Goal: Task Accomplishment & Management: Complete application form

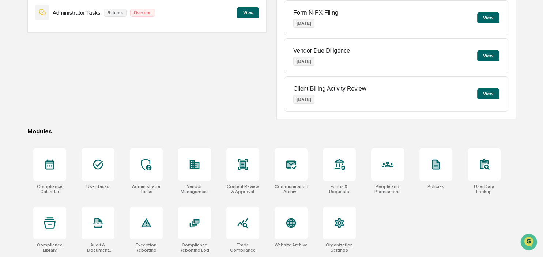
scroll to position [59, 0]
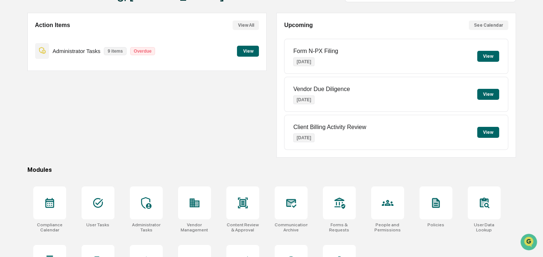
click at [252, 51] on button "View" at bounding box center [248, 51] width 22 height 11
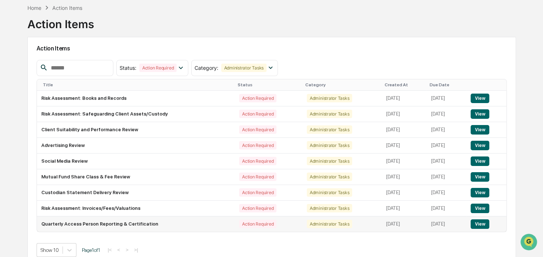
click at [480, 227] on button "View" at bounding box center [480, 224] width 19 height 10
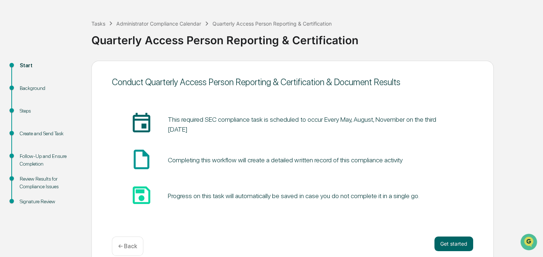
scroll to position [37, 0]
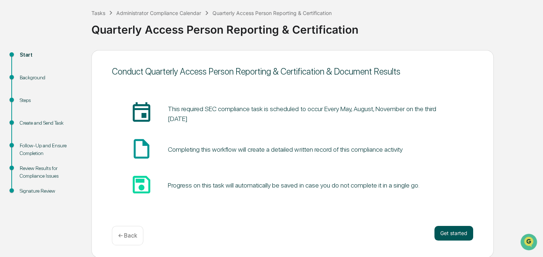
click at [459, 238] on button "Get started" at bounding box center [453, 233] width 39 height 15
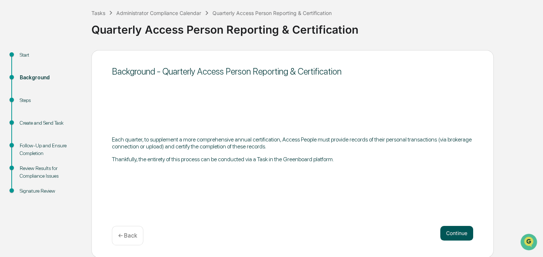
click at [455, 232] on button "Continue" at bounding box center [456, 233] width 33 height 15
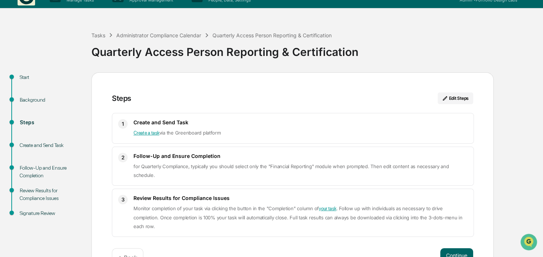
scroll to position [0, 0]
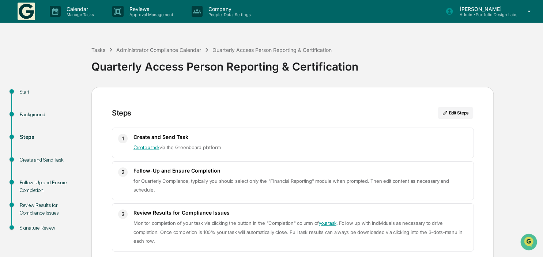
click at [19, 7] on img at bounding box center [27, 12] width 18 height 18
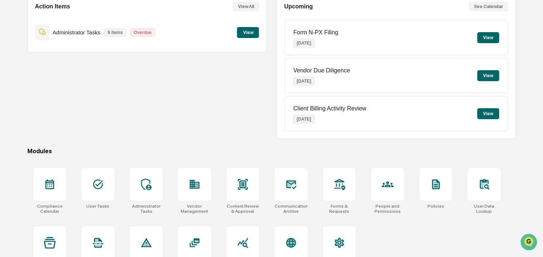
scroll to position [97, 0]
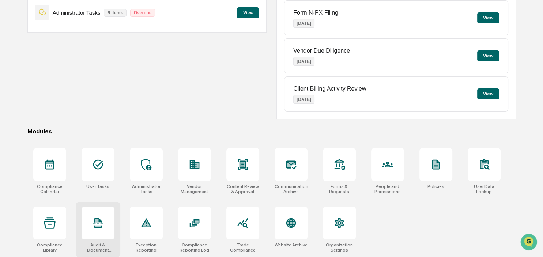
click at [90, 235] on div at bounding box center [98, 223] width 33 height 33
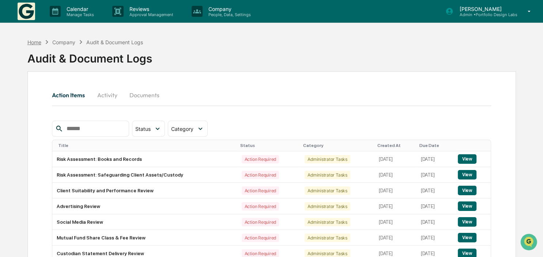
click at [38, 41] on div "Home" at bounding box center [34, 42] width 14 height 6
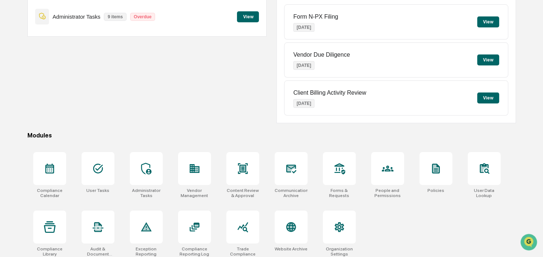
scroll to position [97, 0]
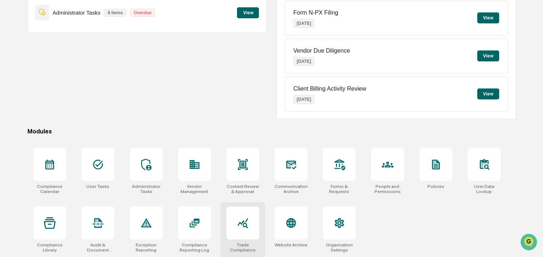
click at [253, 224] on div at bounding box center [242, 223] width 33 height 33
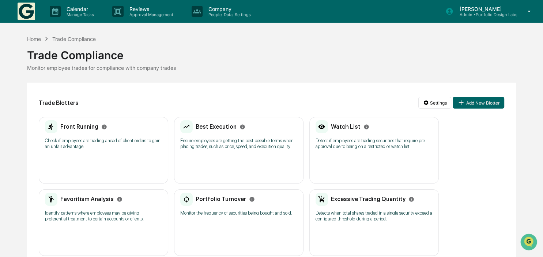
click at [34, 43] on div "Trade Compliance" at bounding box center [271, 52] width 489 height 19
click at [34, 40] on div "Home" at bounding box center [34, 39] width 14 height 6
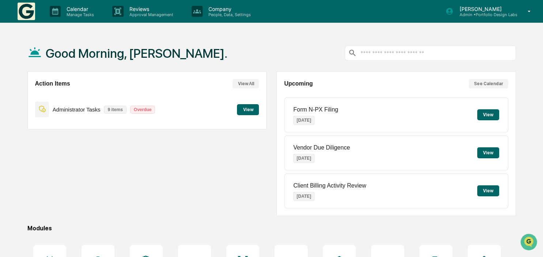
click at [395, 50] on input "text" at bounding box center [436, 53] width 153 height 7
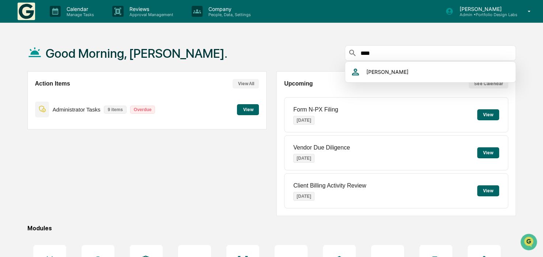
type input "*****"
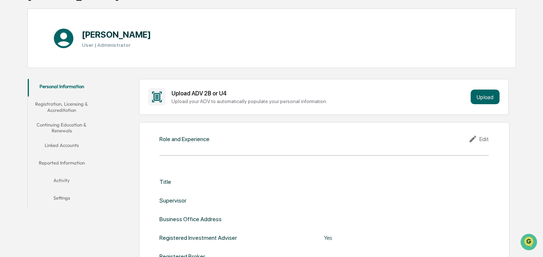
scroll to position [77, 0]
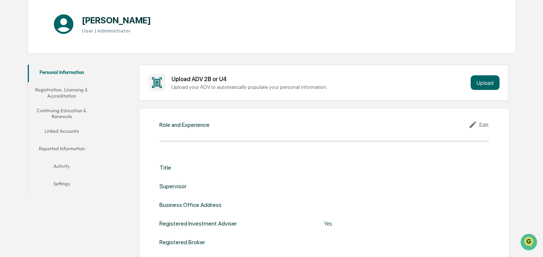
click at [59, 128] on button "Linked Accounts" at bounding box center [62, 133] width 68 height 18
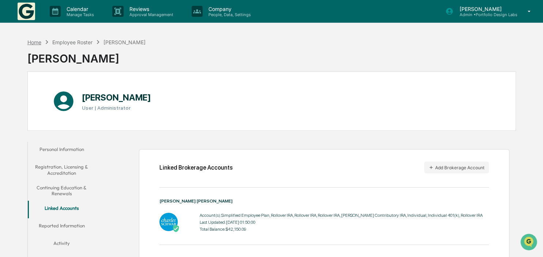
click at [37, 43] on div "Home" at bounding box center [34, 42] width 14 height 6
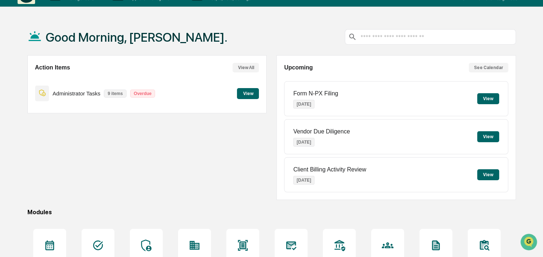
scroll to position [97, 0]
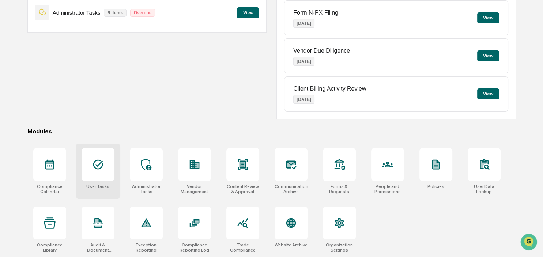
click at [108, 174] on div at bounding box center [98, 164] width 33 height 33
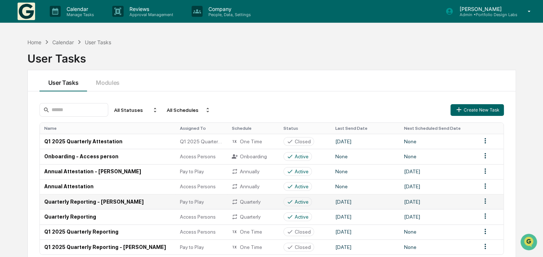
click at [54, 204] on td "Quarterly Reporting - [PERSON_NAME]" at bounding box center [108, 201] width 136 height 15
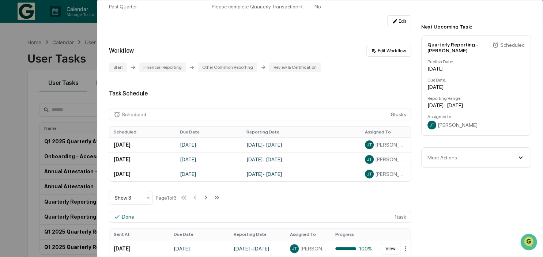
scroll to position [168, 0]
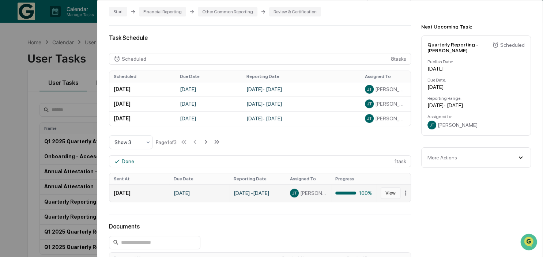
click at [385, 191] on button "View" at bounding box center [391, 193] width 20 height 12
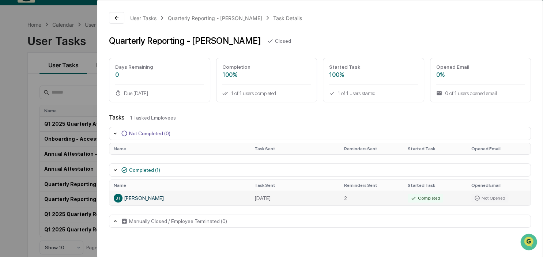
scroll to position [35, 0]
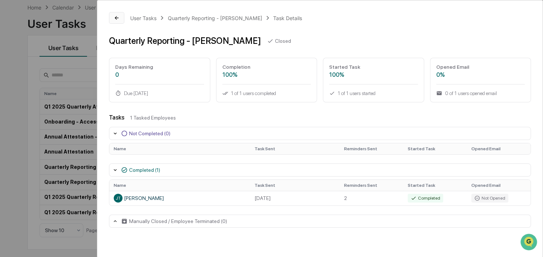
click at [117, 18] on icon at bounding box center [117, 18] width 6 height 6
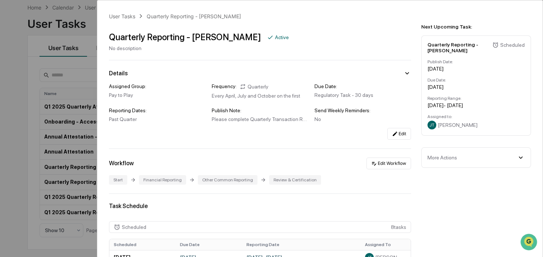
click at [30, 196] on div "User Tasks Quarterly Reporting - [PERSON_NAME] Quarterly Reporting - [PERSON_NA…" at bounding box center [271, 128] width 543 height 257
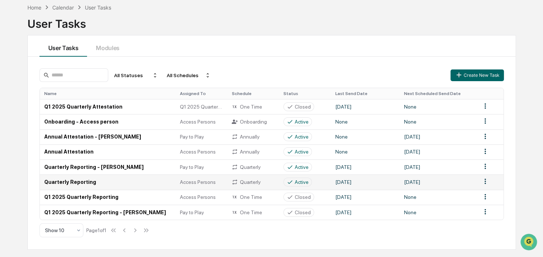
click at [65, 183] on td "Quarterly Reporting" at bounding box center [108, 181] width 136 height 15
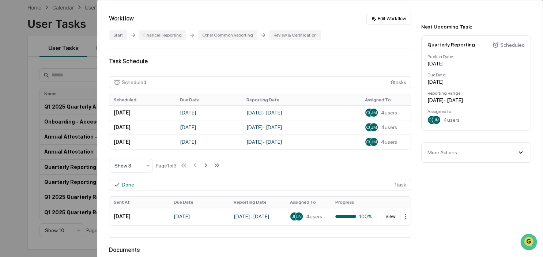
scroll to position [168, 0]
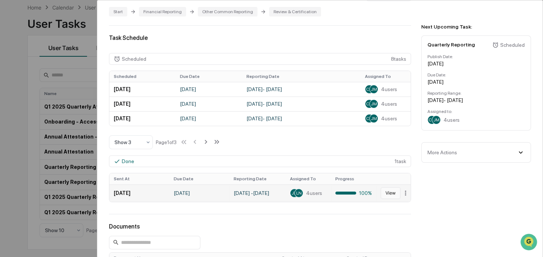
click at [393, 193] on button "View" at bounding box center [391, 193] width 20 height 12
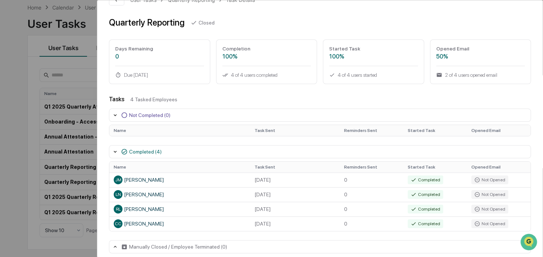
scroll to position [26, 0]
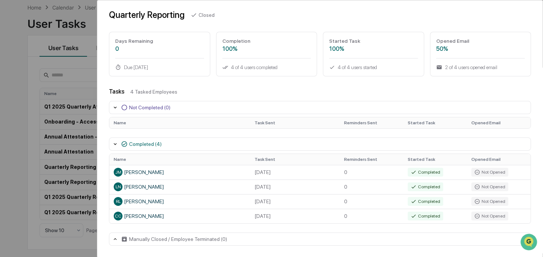
click at [28, 156] on div "User Tasks Quarterly Reporting Task Details Quarterly Reporting Closed Days Rem…" at bounding box center [271, 128] width 543 height 257
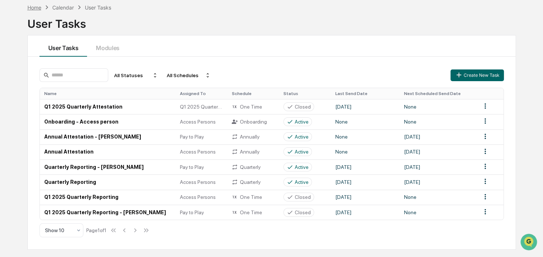
click at [35, 9] on div "Home" at bounding box center [34, 7] width 14 height 6
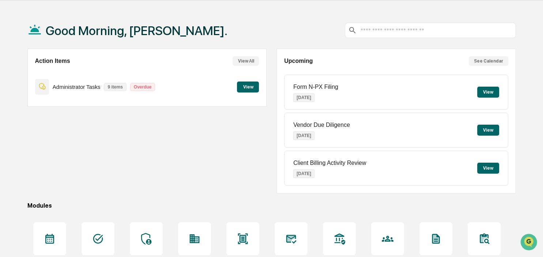
scroll to position [20, 0]
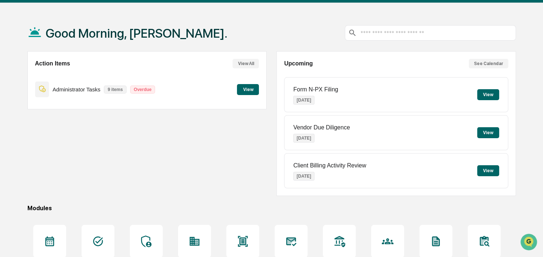
click at [249, 90] on button "View" at bounding box center [248, 89] width 22 height 11
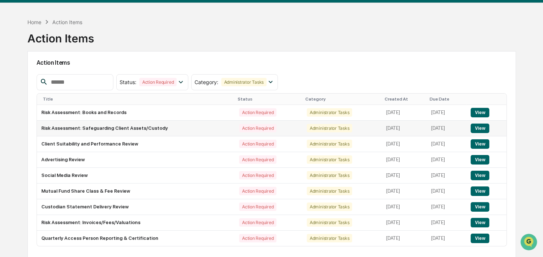
click at [479, 127] on button "View" at bounding box center [480, 129] width 19 height 10
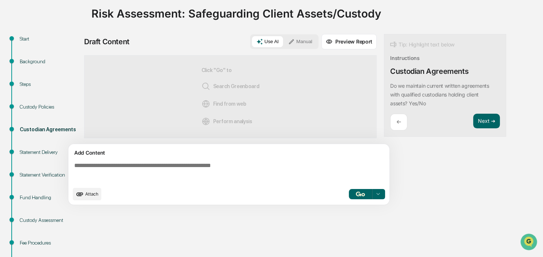
scroll to position [77, 0]
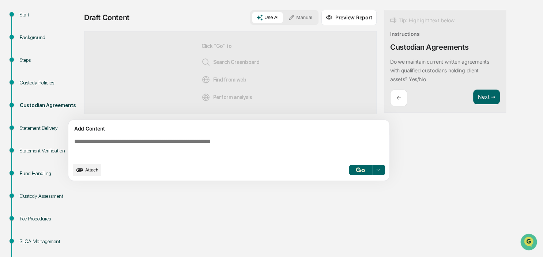
click at [140, 142] on textarea at bounding box center [230, 148] width 318 height 26
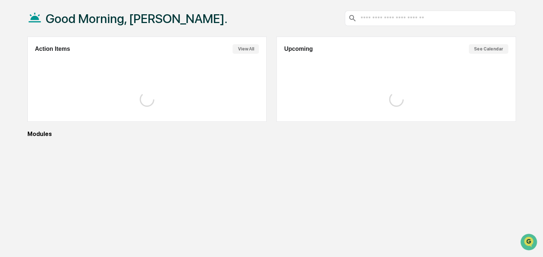
scroll to position [20, 0]
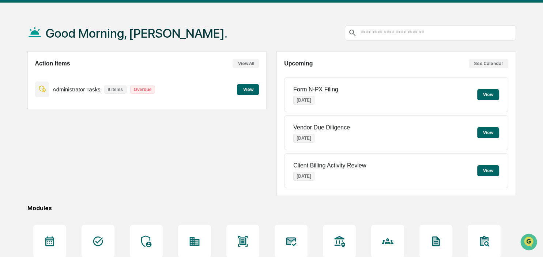
click at [244, 89] on button "View" at bounding box center [248, 89] width 22 height 11
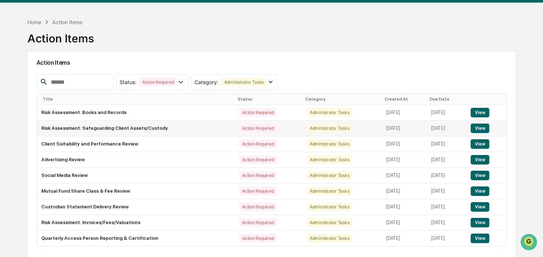
click at [485, 125] on button "View" at bounding box center [480, 129] width 19 height 10
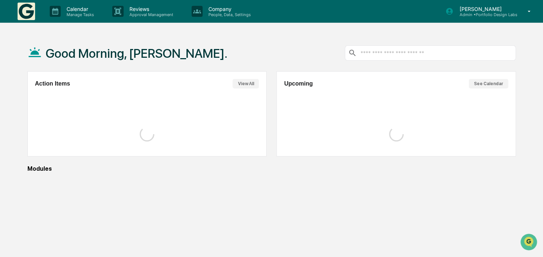
scroll to position [20, 0]
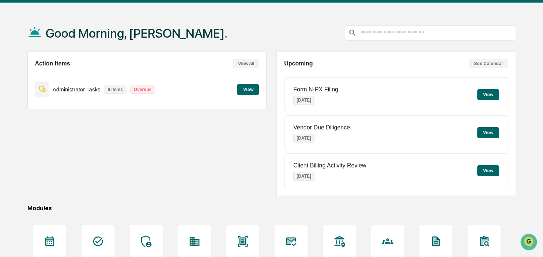
click at [249, 87] on button "View" at bounding box center [248, 89] width 22 height 11
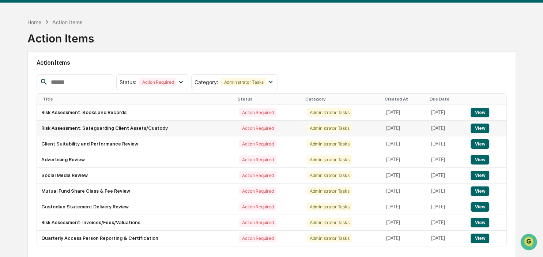
click at [74, 129] on td "Risk Assessment: Safeguarding Client Assets/Custody" at bounding box center [136, 129] width 198 height 16
click at [486, 128] on button "View" at bounding box center [480, 129] width 19 height 10
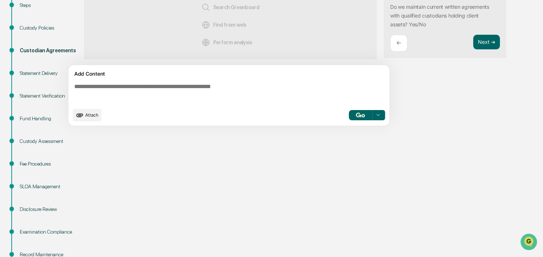
scroll to position [123, 0]
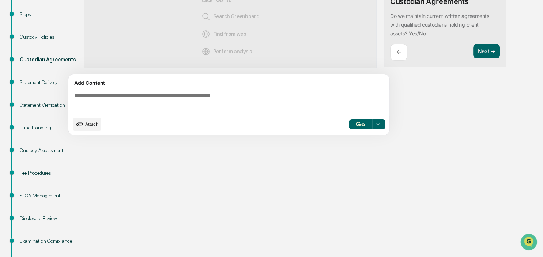
click at [216, 109] on textarea at bounding box center [230, 103] width 318 height 26
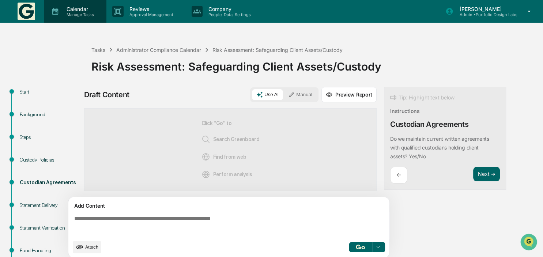
click at [93, 14] on p "Manage Tasks" at bounding box center [79, 14] width 37 height 5
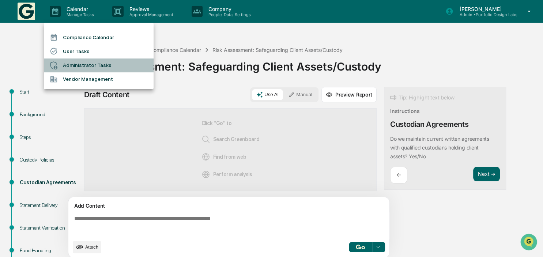
click at [83, 65] on li "Administrator Tasks" at bounding box center [99, 66] width 110 height 14
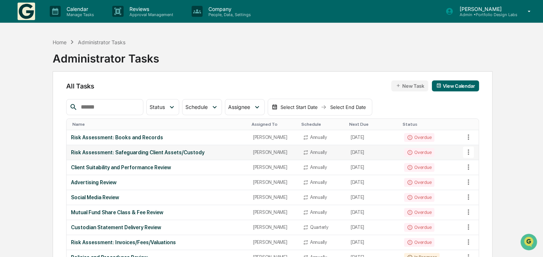
click at [469, 152] on icon at bounding box center [468, 152] width 8 height 8
click at [483, 165] on li "View Task" at bounding box center [492, 165] width 59 height 14
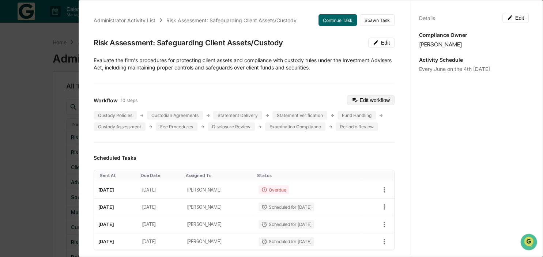
click at [368, 98] on button "Edit workflow" at bounding box center [371, 100] width 48 height 10
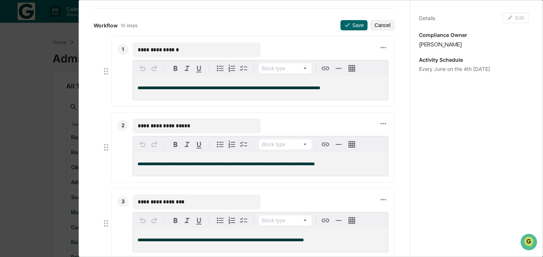
scroll to position [84, 0]
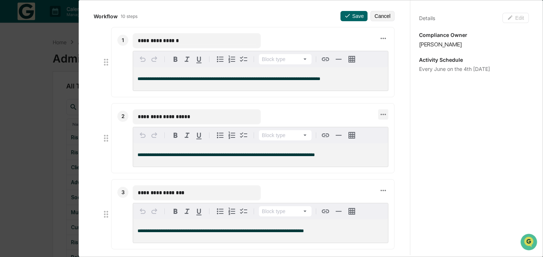
click at [382, 117] on icon at bounding box center [383, 114] width 8 height 8
click at [392, 129] on li "Delete step" at bounding box center [408, 127] width 59 height 14
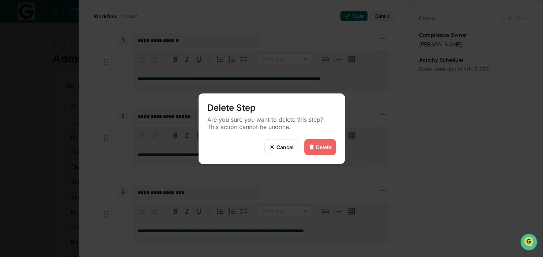
click at [328, 146] on div "Delete" at bounding box center [324, 147] width 16 height 6
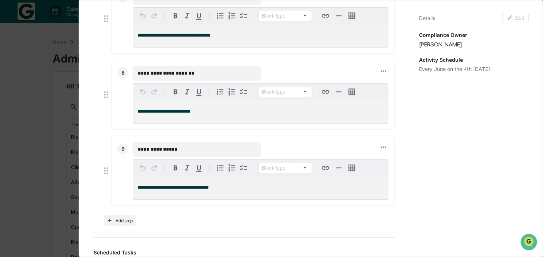
scroll to position [632, 0]
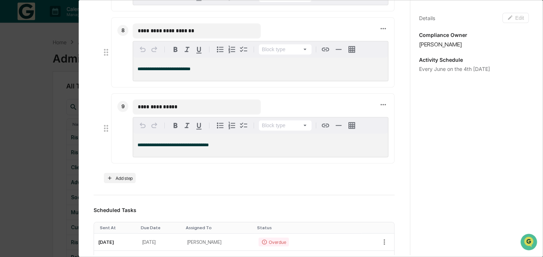
click at [13, 180] on div "**********" at bounding box center [271, 128] width 543 height 257
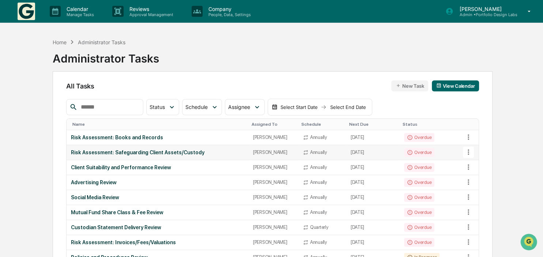
click at [440, 153] on td "Overdue" at bounding box center [432, 152] width 64 height 15
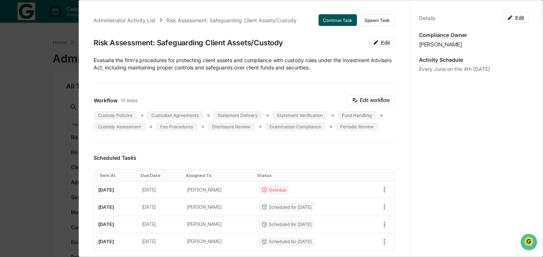
click at [334, 20] on button "Continue Task" at bounding box center [338, 20] width 38 height 12
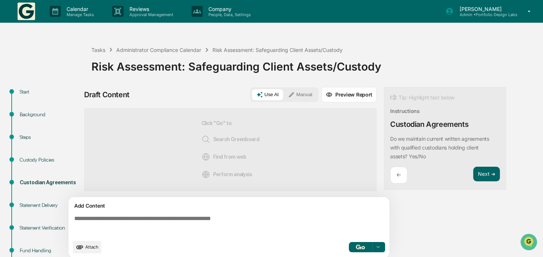
click at [185, 222] on textarea at bounding box center [230, 225] width 318 height 26
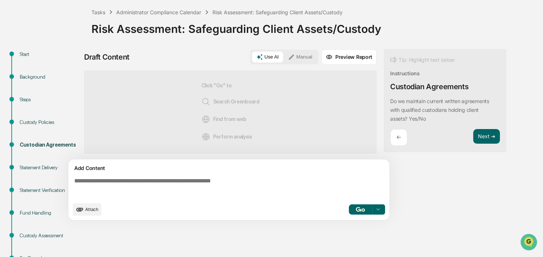
scroll to position [38, 0]
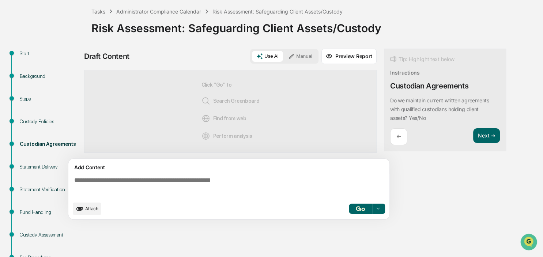
click at [301, 59] on button "Manual" at bounding box center [300, 56] width 33 height 11
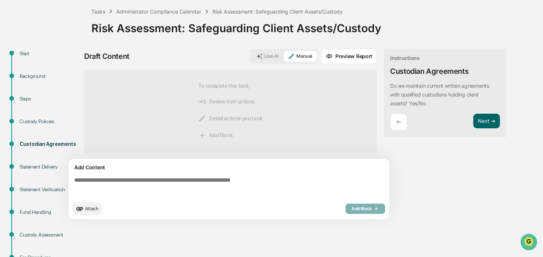
click at [221, 175] on textarea at bounding box center [230, 187] width 318 height 26
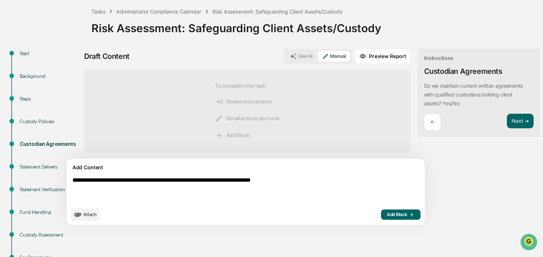
drag, startPoint x: 89, startPoint y: 182, endPoint x: 127, endPoint y: 186, distance: 38.2
click at [127, 186] on textarea "**********" at bounding box center [228, 190] width 318 height 32
type textarea "**********"
click at [387, 214] on span "Add Block" at bounding box center [401, 215] width 28 height 6
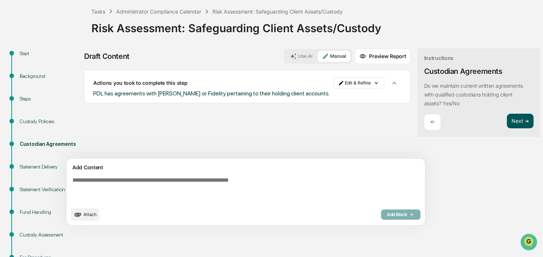
click at [507, 116] on button "Next ➔" at bounding box center [520, 121] width 27 height 15
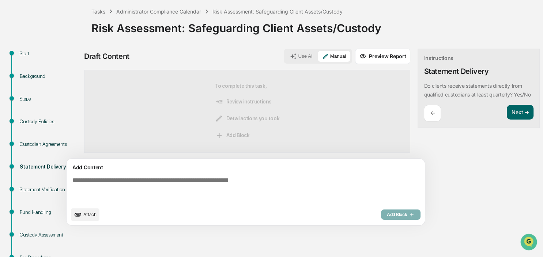
click at [107, 185] on textarea at bounding box center [228, 190] width 318 height 32
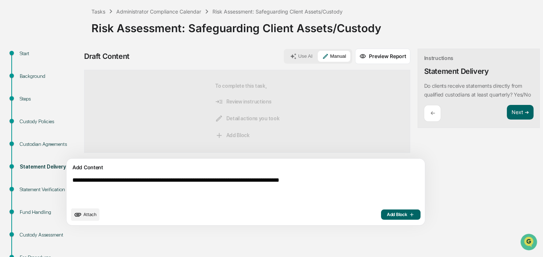
type textarea "**********"
click at [387, 213] on span "Add Block" at bounding box center [401, 215] width 28 height 6
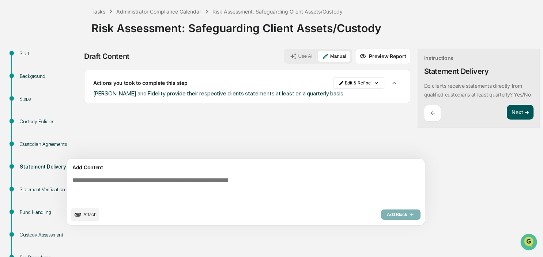
click at [507, 119] on button "Next ➔" at bounding box center [520, 112] width 27 height 15
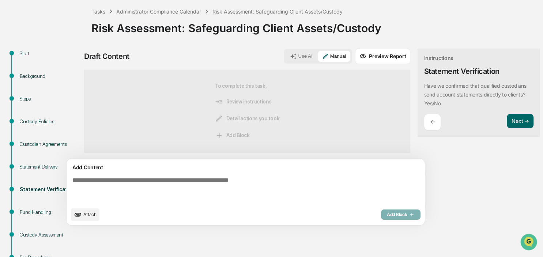
click at [138, 172] on div "Add Content Attach Add Block" at bounding box center [246, 192] width 358 height 67
click at [138, 180] on textarea at bounding box center [228, 190] width 318 height 32
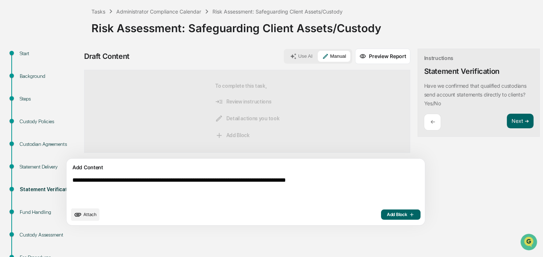
type textarea "**********"
click at [387, 214] on span "Add Block" at bounding box center [401, 215] width 28 height 6
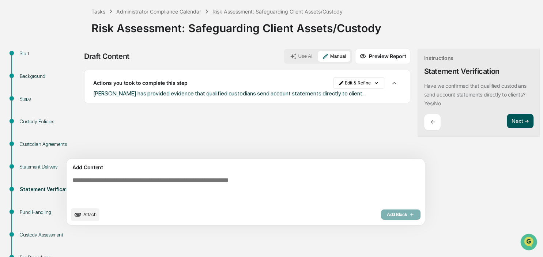
click at [507, 118] on button "Next ➔" at bounding box center [520, 121] width 27 height 15
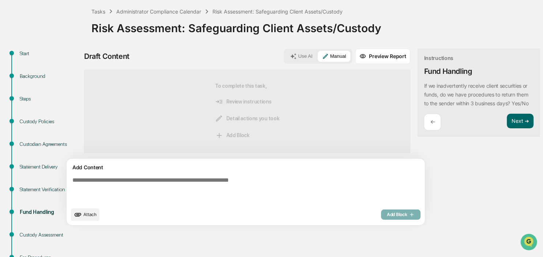
click at [99, 187] on textarea at bounding box center [228, 190] width 318 height 32
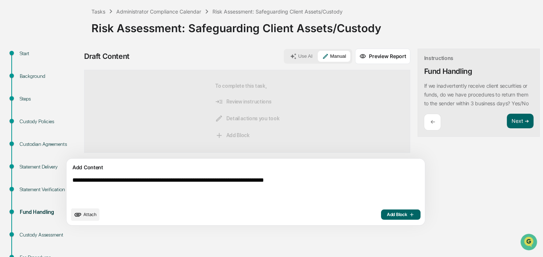
type textarea "**********"
click at [387, 213] on span "Add Block" at bounding box center [401, 215] width 28 height 6
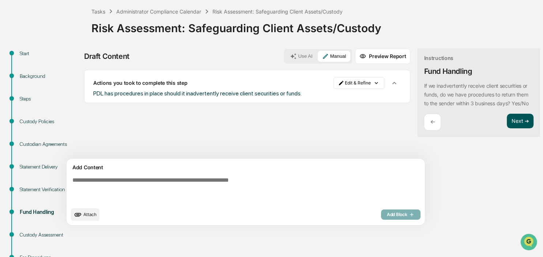
click at [507, 121] on button "Next ➔" at bounding box center [520, 121] width 27 height 15
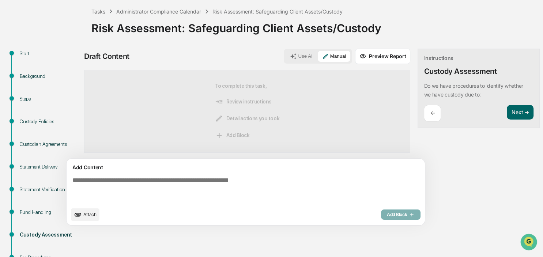
click at [153, 184] on textarea at bounding box center [228, 190] width 318 height 32
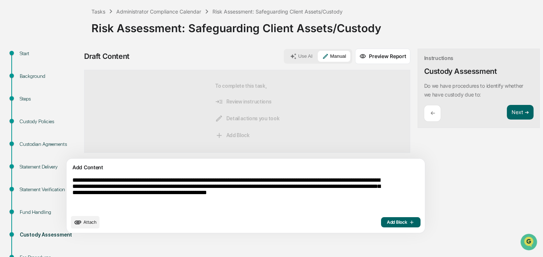
type textarea "**********"
click at [381, 219] on button "Add Block" at bounding box center [400, 222] width 39 height 10
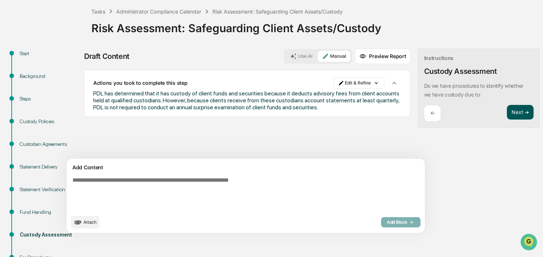
click at [507, 110] on button "Next ➔" at bounding box center [520, 112] width 27 height 15
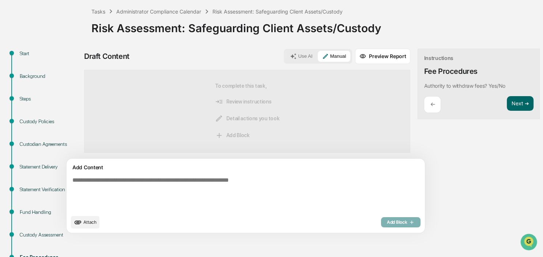
click at [173, 184] on textarea at bounding box center [228, 194] width 318 height 40
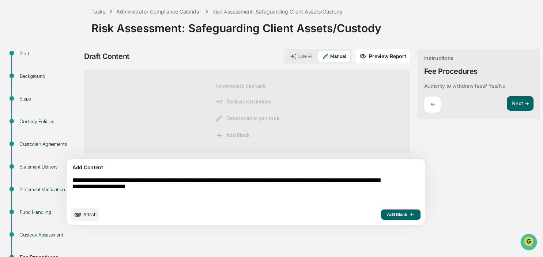
type textarea "**********"
click at [381, 218] on button "Add Block" at bounding box center [400, 215] width 39 height 10
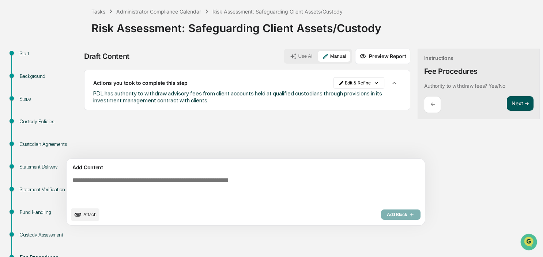
click at [507, 109] on button "Next ➔" at bounding box center [520, 103] width 27 height 15
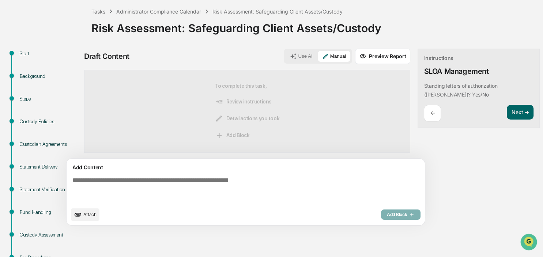
click at [206, 184] on textarea at bounding box center [228, 190] width 318 height 32
type textarea "**********"
click at [381, 218] on button "Add Block" at bounding box center [400, 215] width 39 height 10
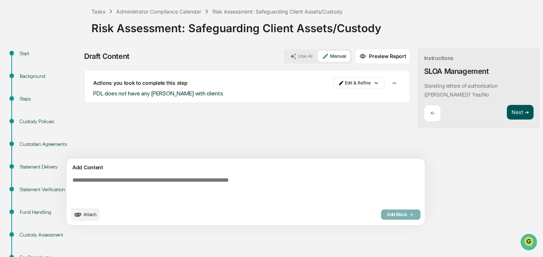
click at [507, 115] on button "Next ➔" at bounding box center [520, 112] width 27 height 15
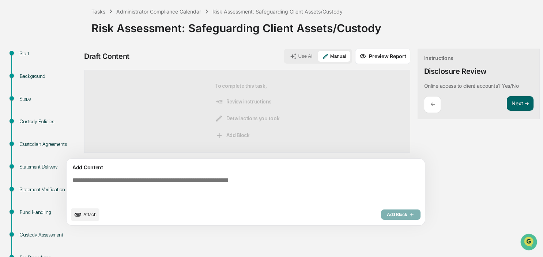
click at [103, 179] on textarea at bounding box center [228, 190] width 318 height 32
type textarea "**********"
click at [387, 216] on span "Add Block" at bounding box center [401, 215] width 28 height 6
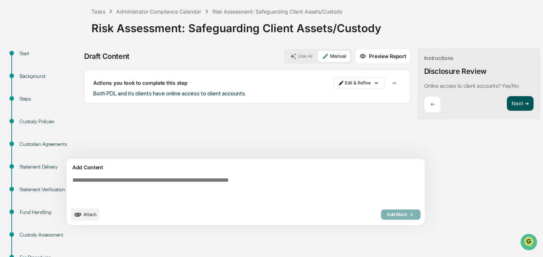
click at [507, 100] on button "Next ➔" at bounding box center [520, 103] width 27 height 15
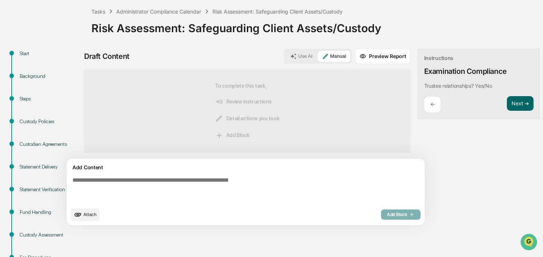
click at [91, 179] on textarea at bounding box center [228, 190] width 318 height 32
type textarea "**********"
click at [381, 212] on button "Add Block" at bounding box center [400, 215] width 39 height 10
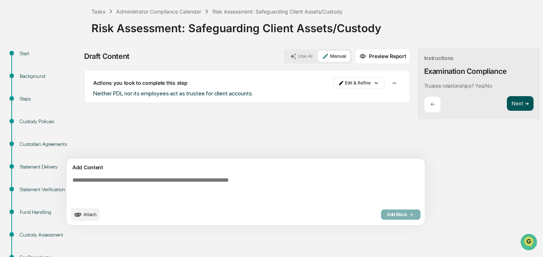
click at [507, 106] on button "Next ➔" at bounding box center [520, 103] width 27 height 15
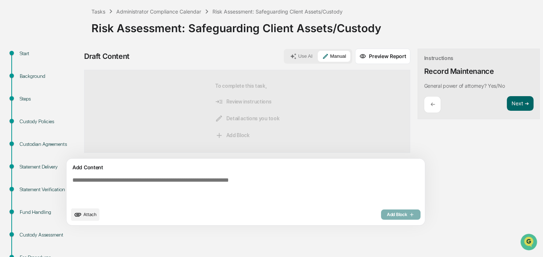
click at [137, 185] on textarea at bounding box center [228, 190] width 318 height 32
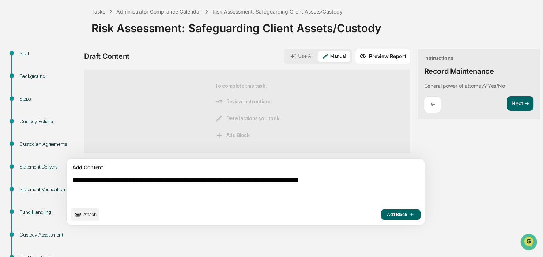
type textarea "**********"
click at [387, 213] on span "Add Block" at bounding box center [401, 215] width 28 height 6
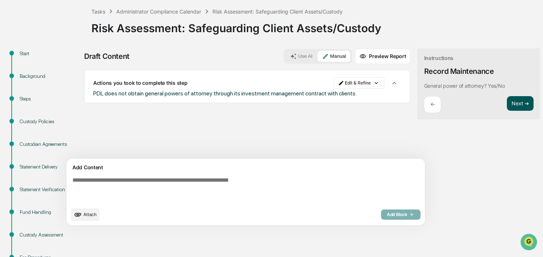
click at [507, 102] on button "Next ➔" at bounding box center [520, 103] width 27 height 15
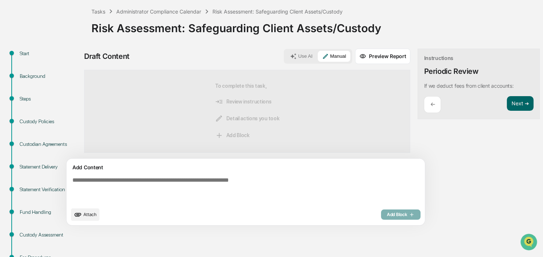
click at [174, 179] on textarea at bounding box center [228, 190] width 318 height 32
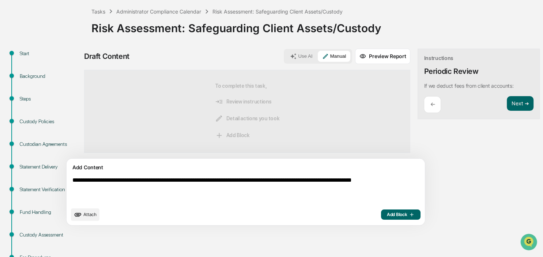
type textarea "**********"
click at [381, 218] on button "Add Block" at bounding box center [400, 215] width 39 height 10
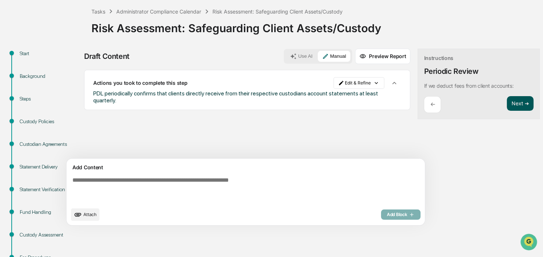
click at [507, 102] on button "Next ➔" at bounding box center [520, 103] width 27 height 15
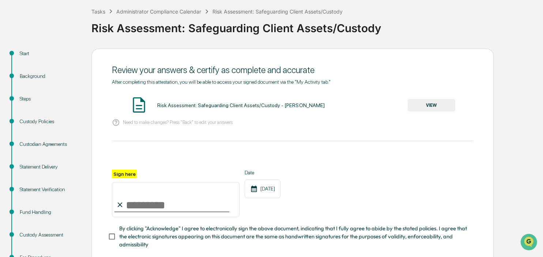
click at [424, 103] on button "VIEW" at bounding box center [432, 105] width 48 height 12
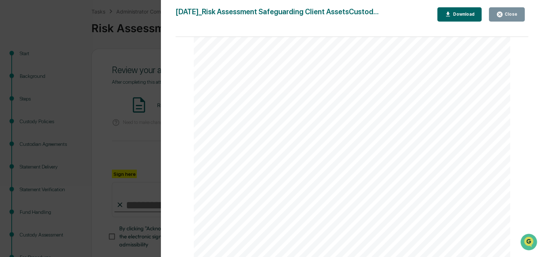
scroll to position [505, 0]
click at [507, 16] on div "Close" at bounding box center [510, 14] width 14 height 5
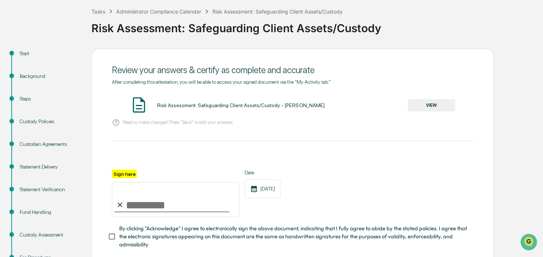
click at [169, 204] on input "Sign here" at bounding box center [176, 199] width 128 height 35
type input "**********"
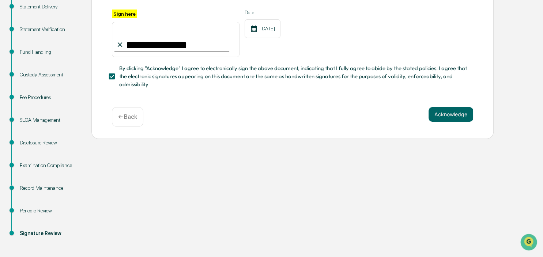
scroll to position [200, 0]
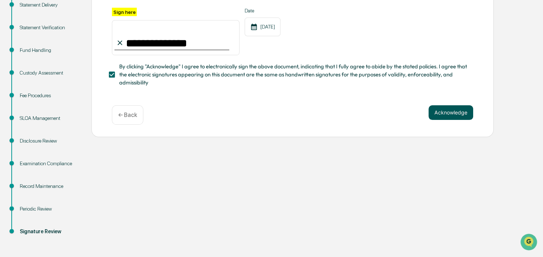
click at [460, 115] on button "Acknowledge" at bounding box center [451, 112] width 45 height 15
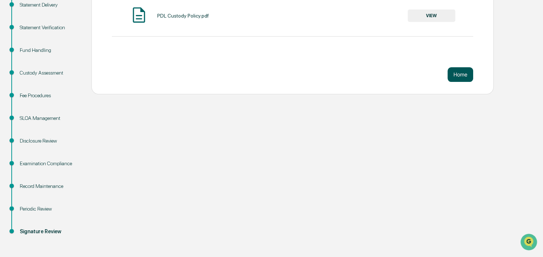
click at [457, 69] on button "Home" at bounding box center [461, 74] width 26 height 15
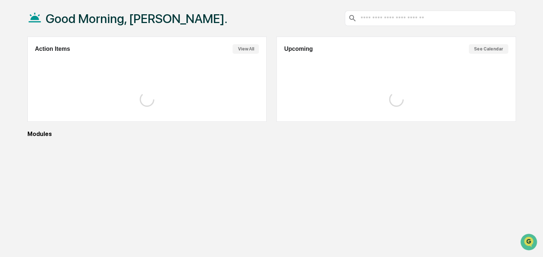
scroll to position [35, 0]
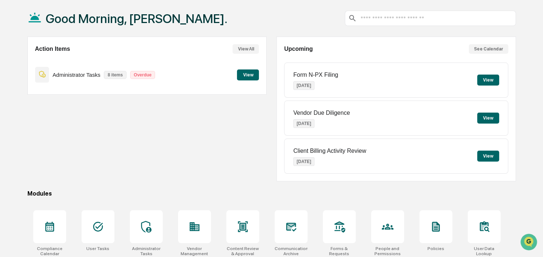
click at [254, 75] on button "View" at bounding box center [248, 74] width 22 height 11
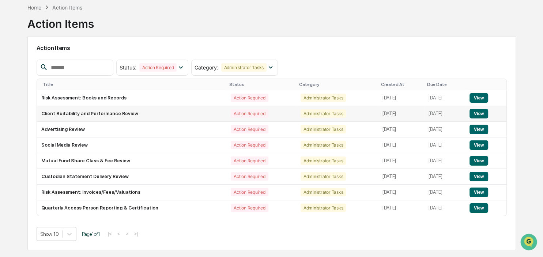
click at [478, 112] on button "View" at bounding box center [479, 114] width 19 height 10
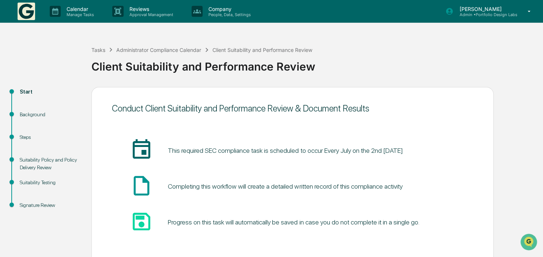
scroll to position [37, 0]
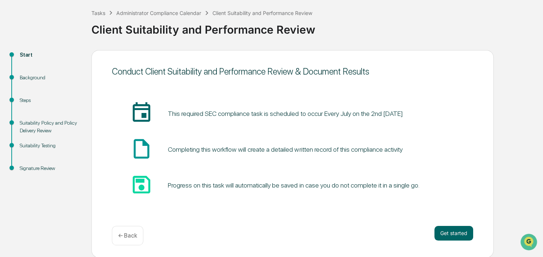
click at [127, 229] on div "← Back" at bounding box center [127, 235] width 31 height 19
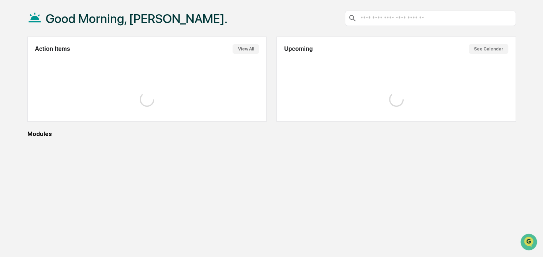
scroll to position [35, 0]
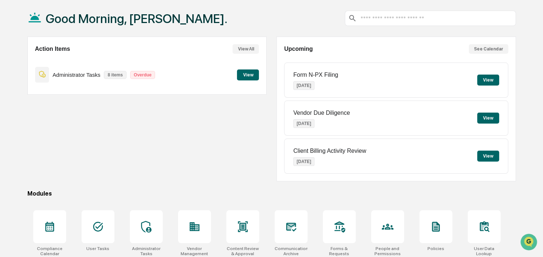
click at [255, 77] on button "View" at bounding box center [248, 74] width 22 height 11
